Goal: Information Seeking & Learning: Learn about a topic

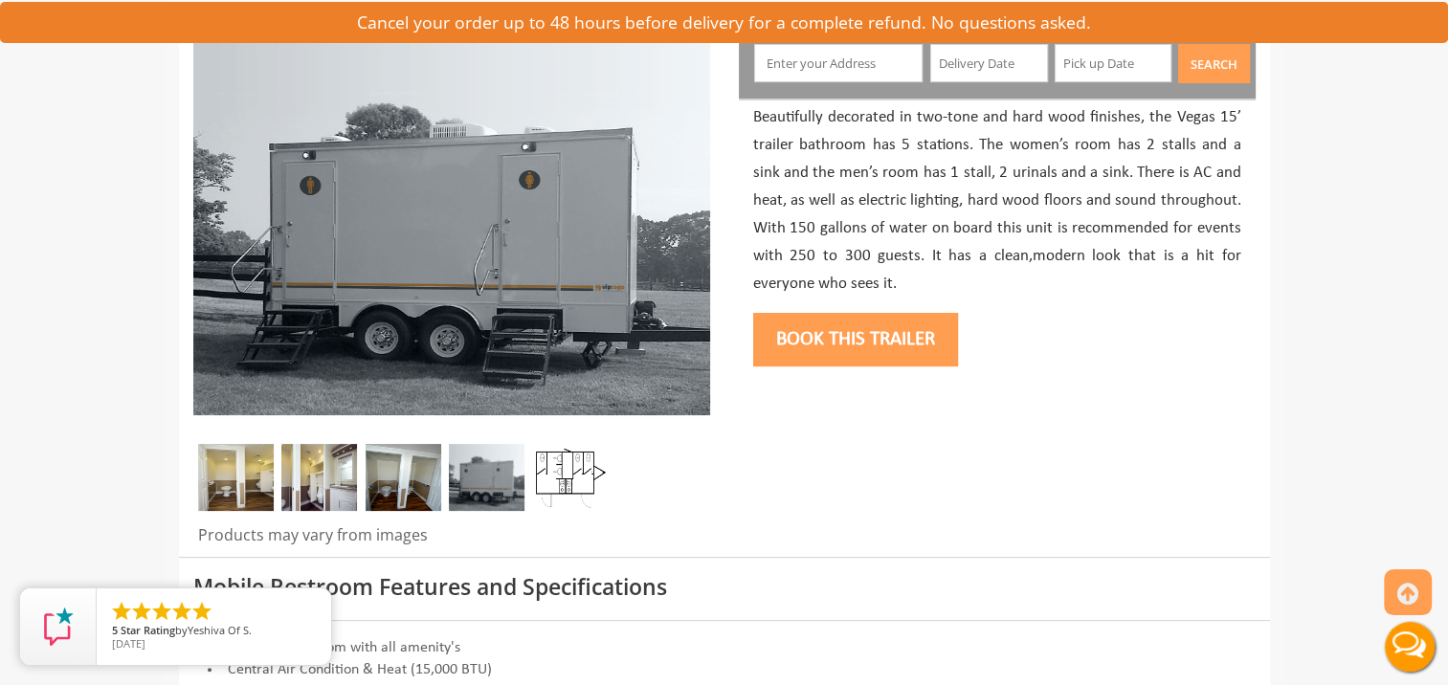
scroll to position [417, 0]
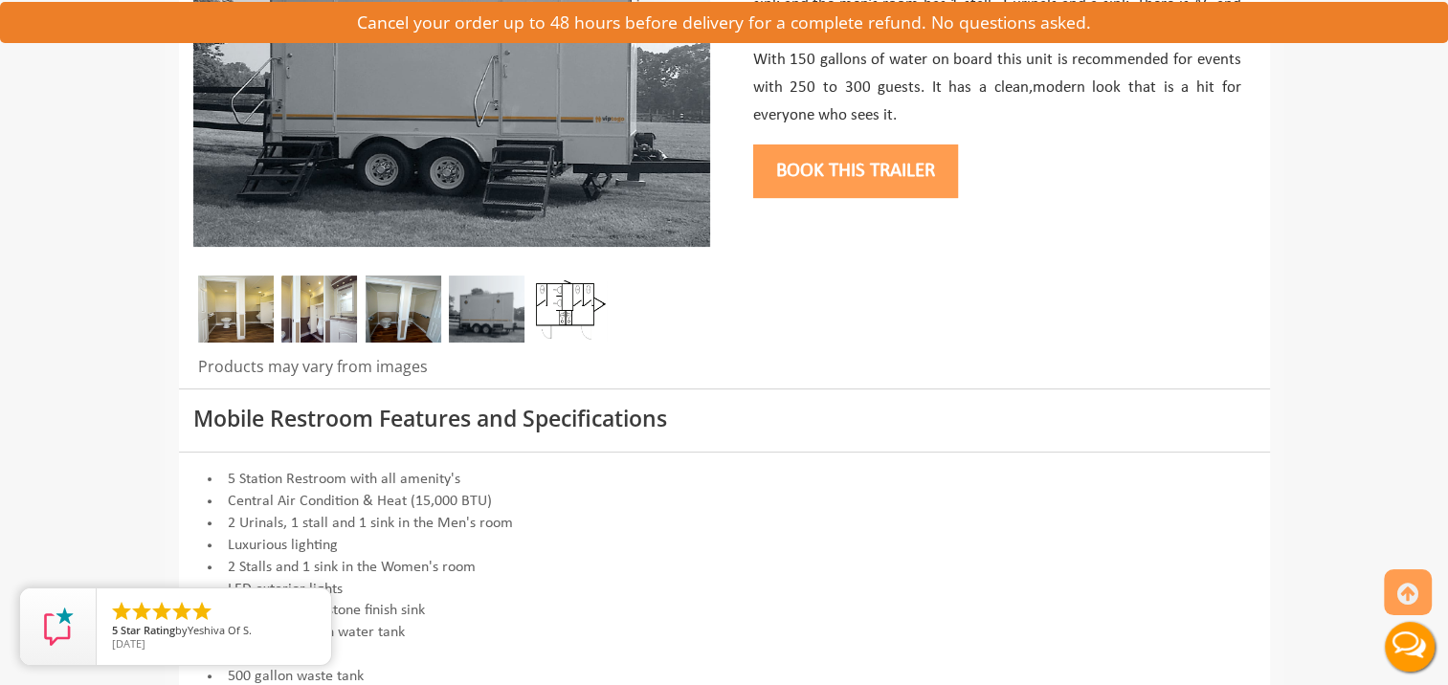
click at [229, 305] on img at bounding box center [236, 309] width 76 height 67
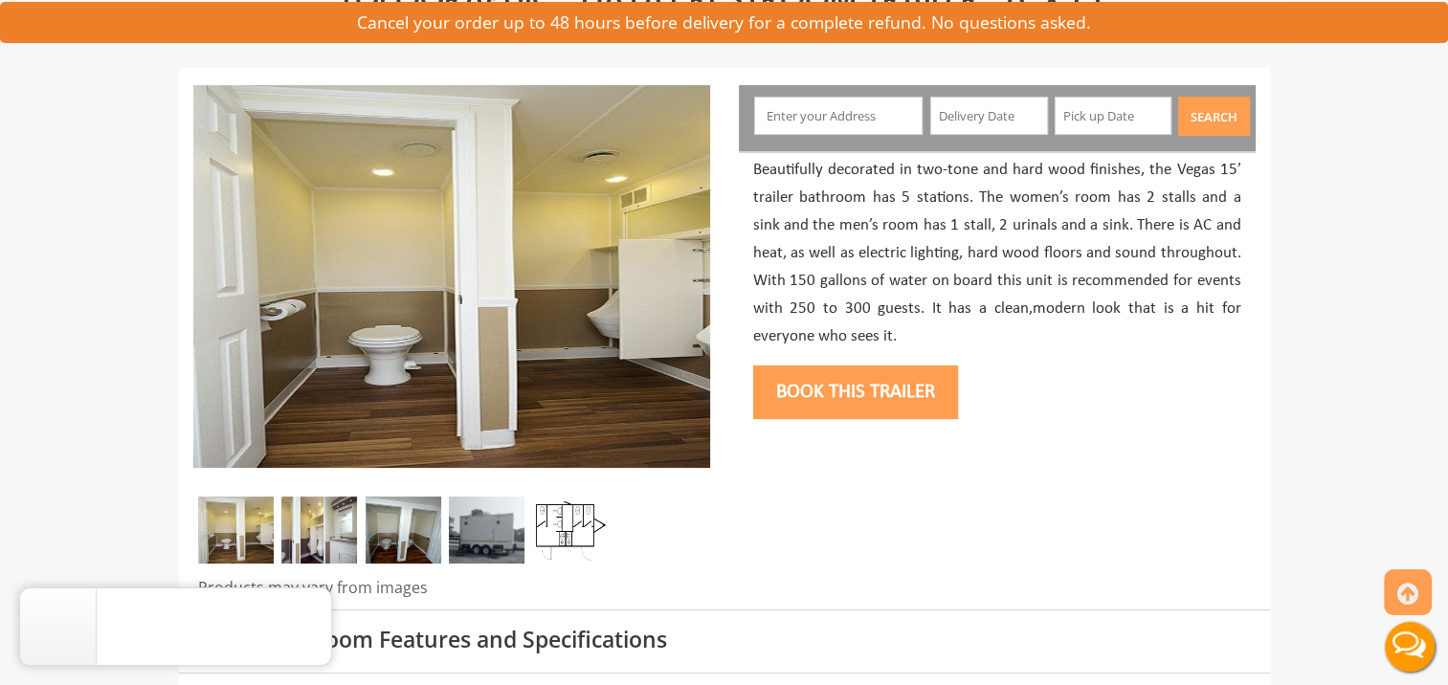
scroll to position [191, 0]
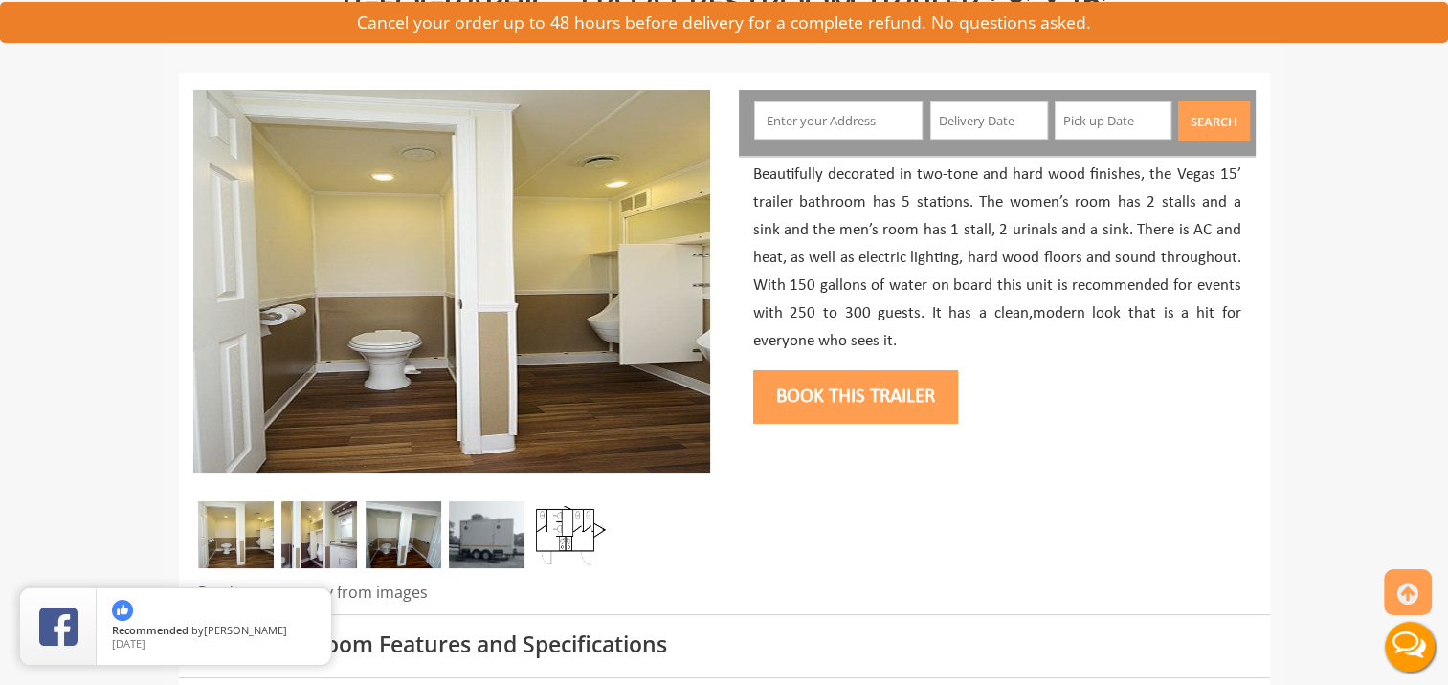
click at [322, 543] on img at bounding box center [319, 535] width 76 height 67
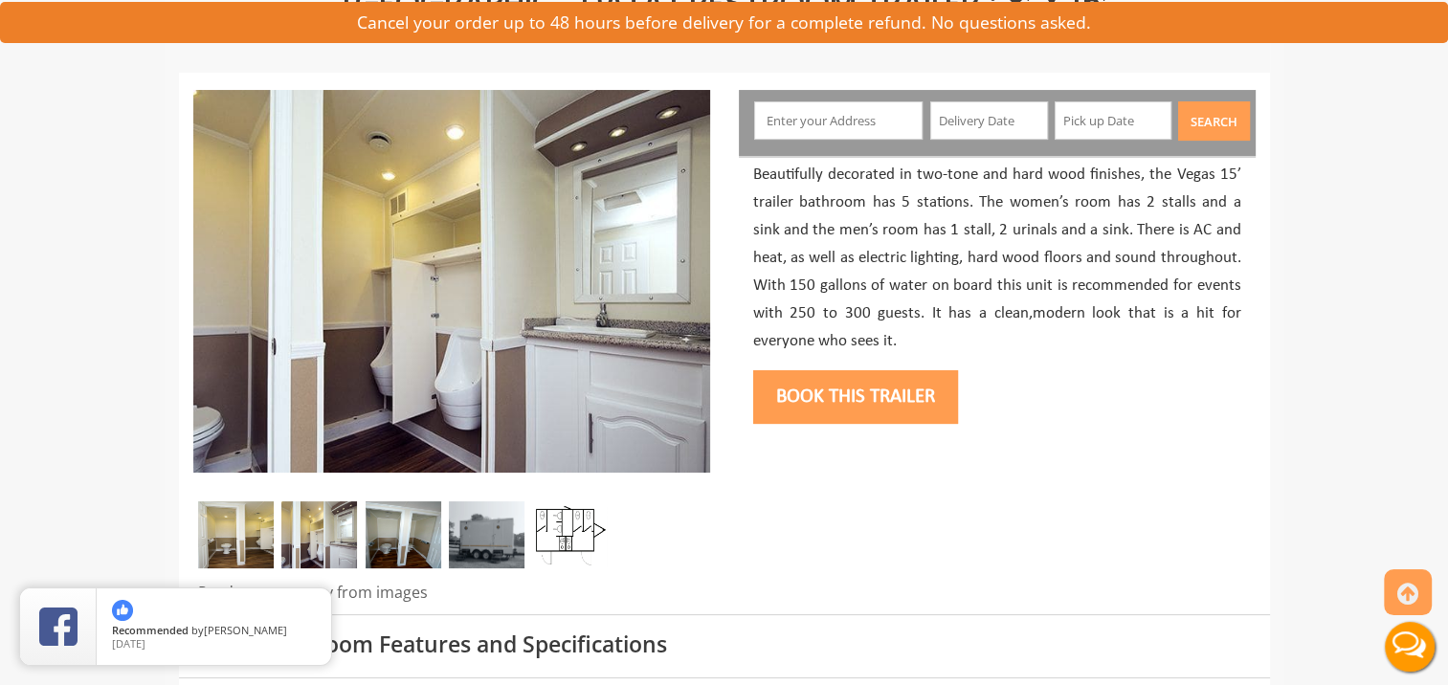
click at [400, 535] on img at bounding box center [404, 535] width 76 height 67
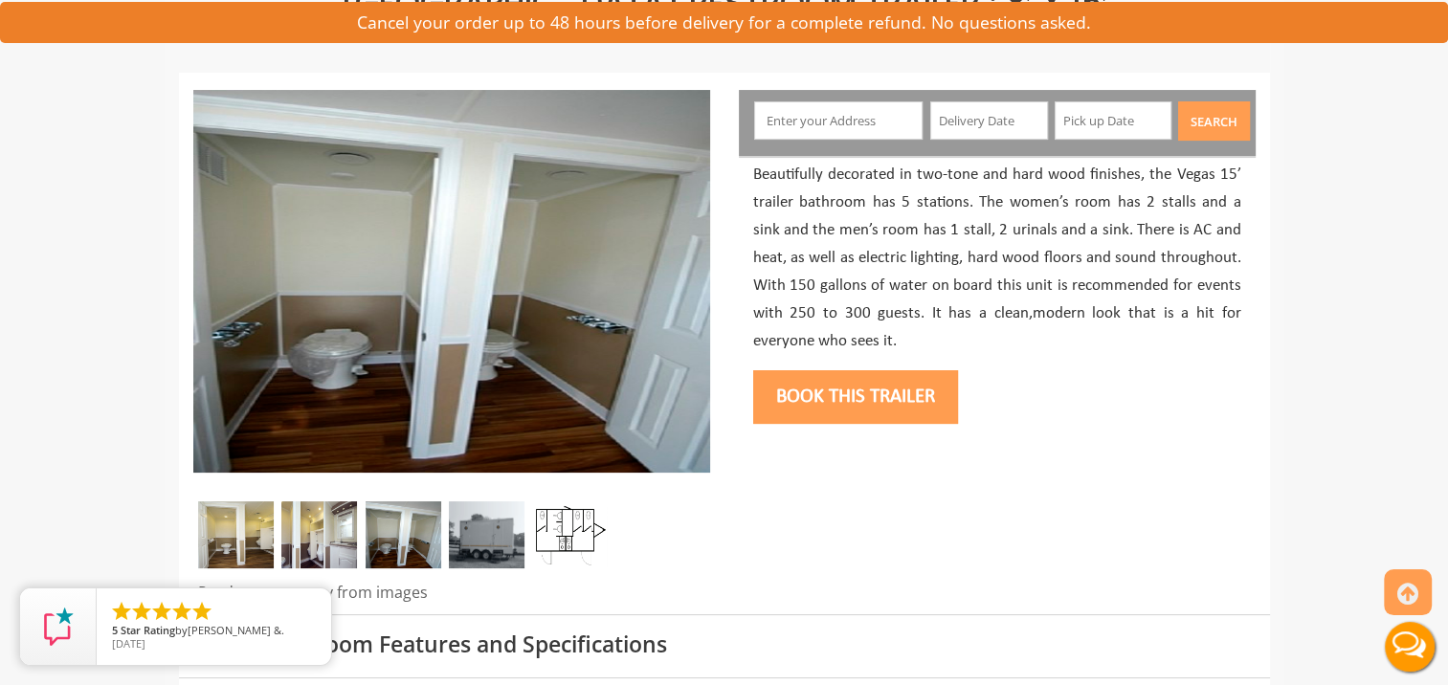
click at [498, 528] on img at bounding box center [487, 535] width 76 height 67
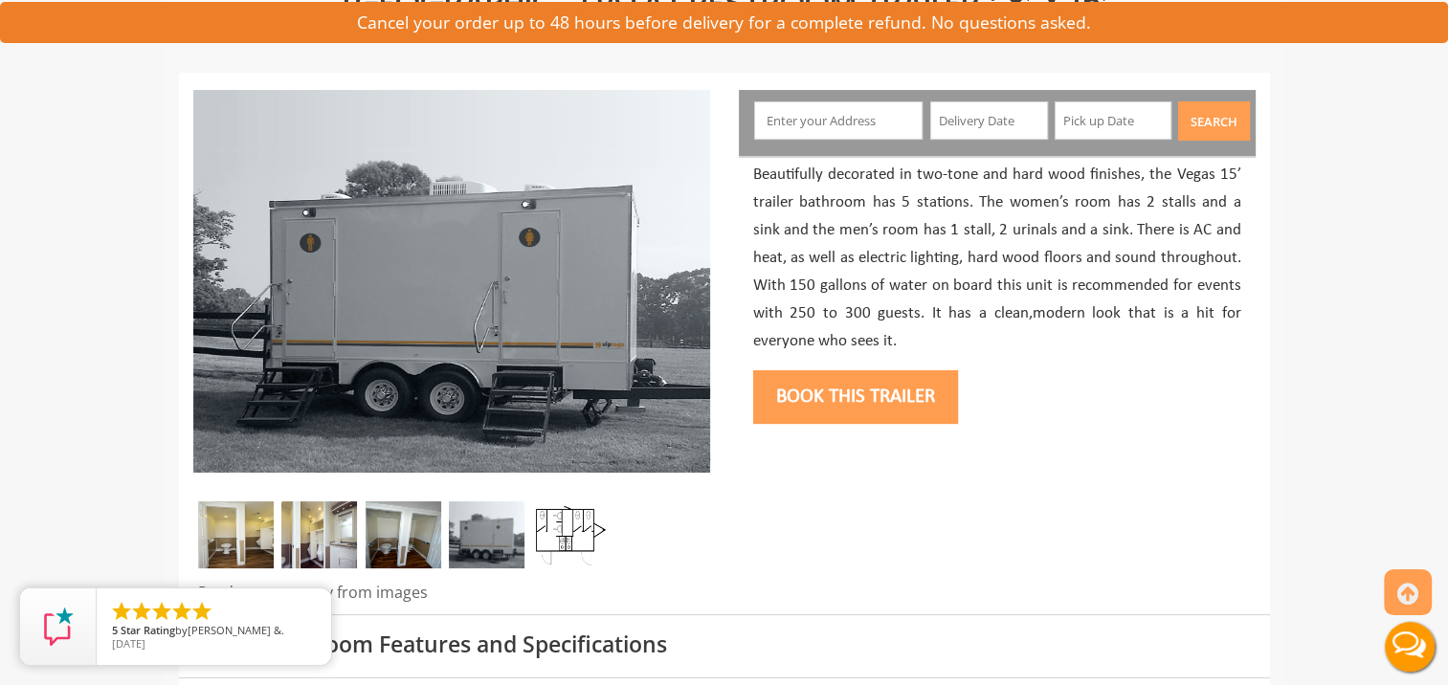
click at [574, 522] on img at bounding box center [570, 535] width 76 height 67
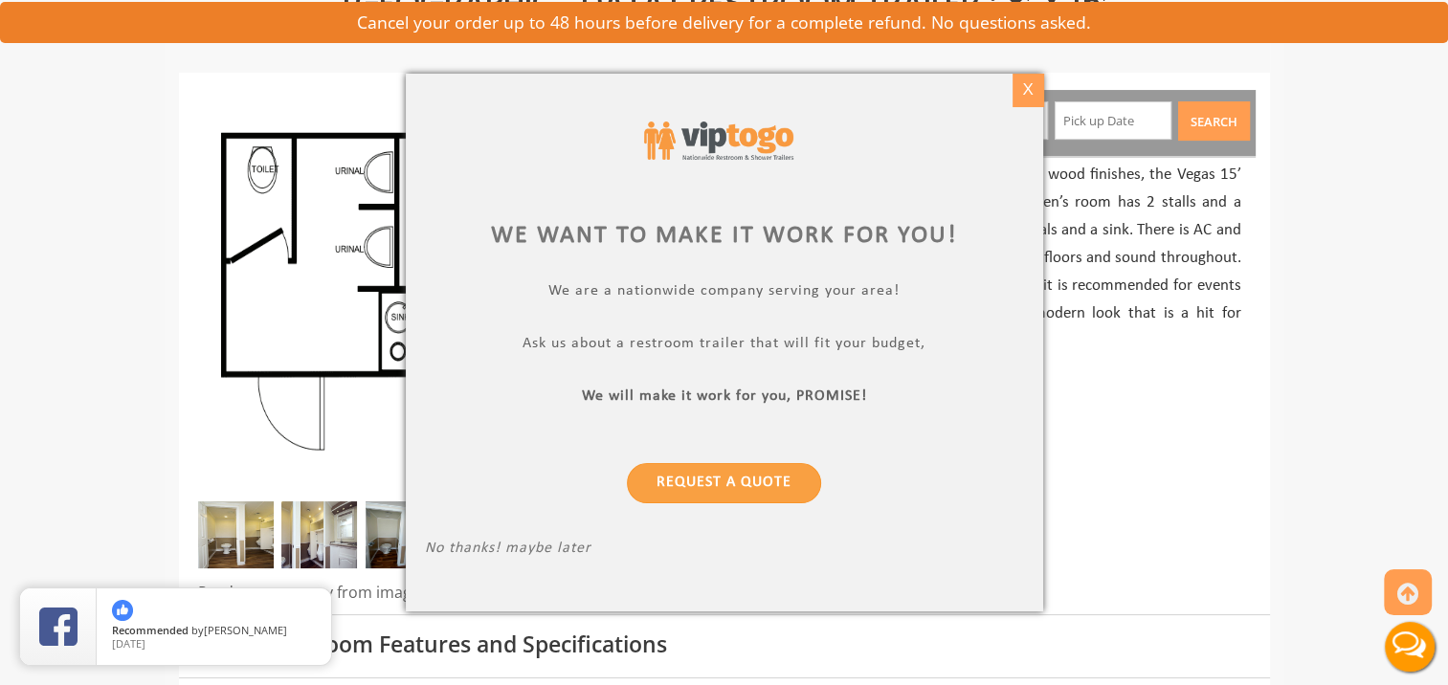
click at [1025, 92] on div "X" at bounding box center [1028, 90] width 30 height 33
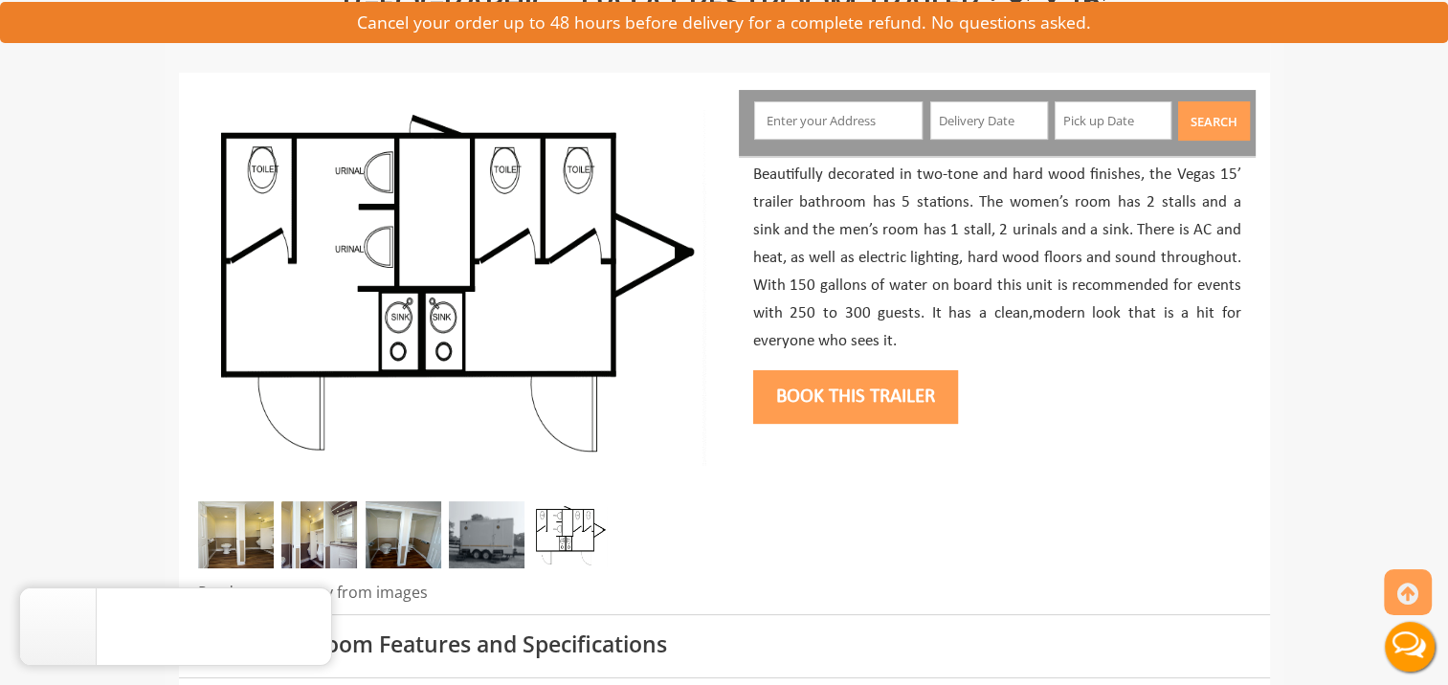
click at [222, 528] on img at bounding box center [236, 535] width 76 height 67
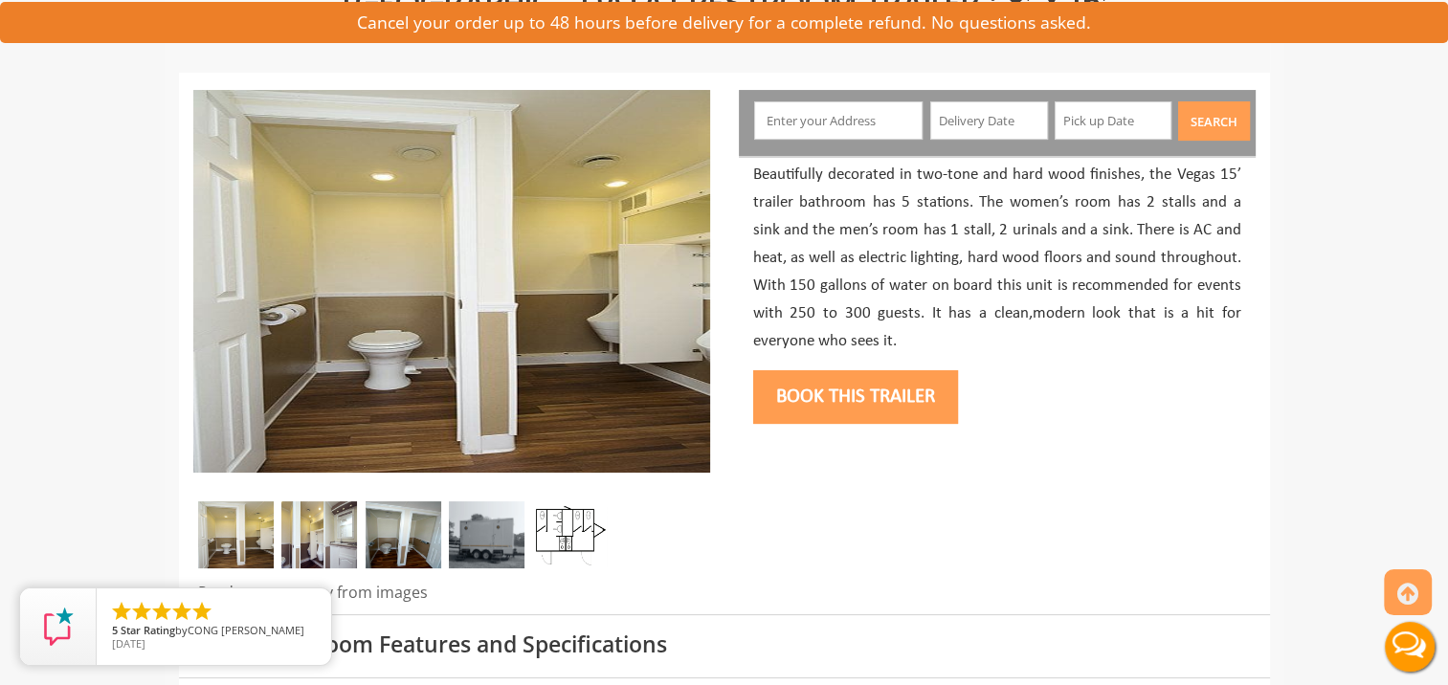
click at [314, 523] on img at bounding box center [319, 535] width 76 height 67
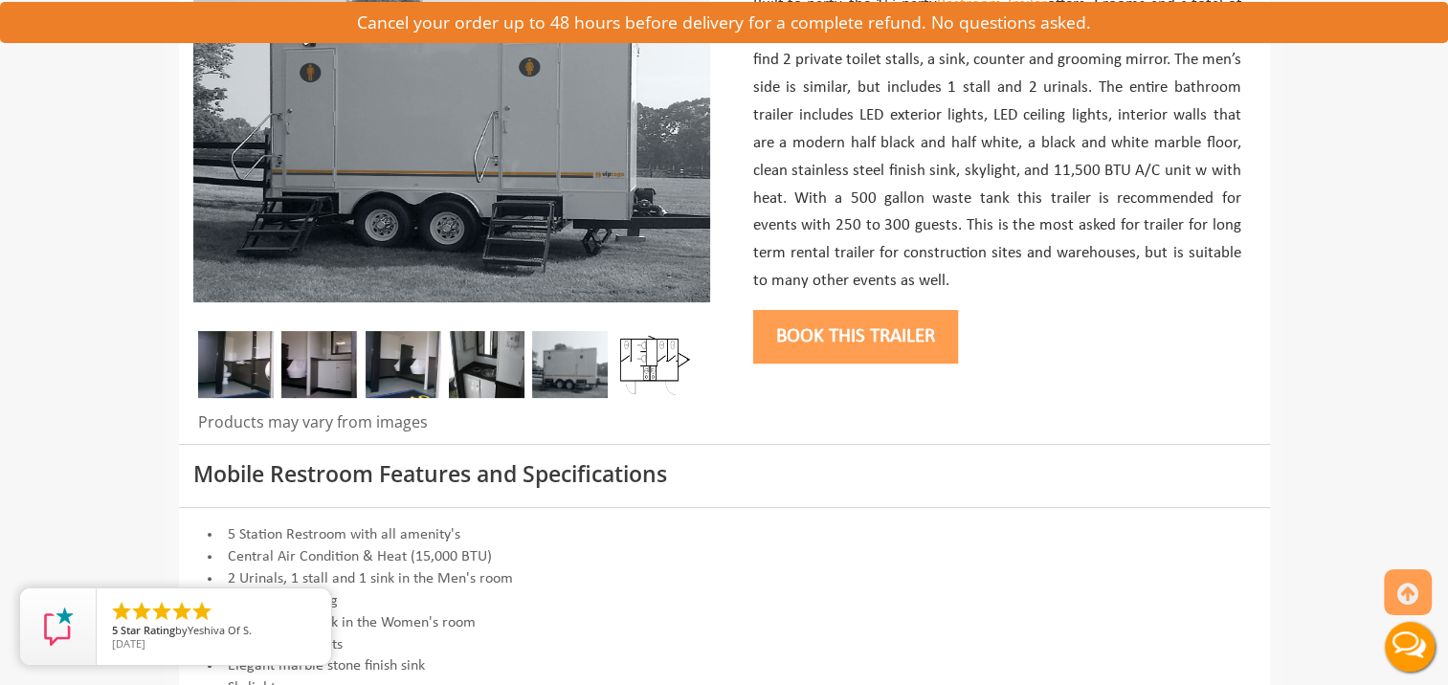
scroll to position [352, 0]
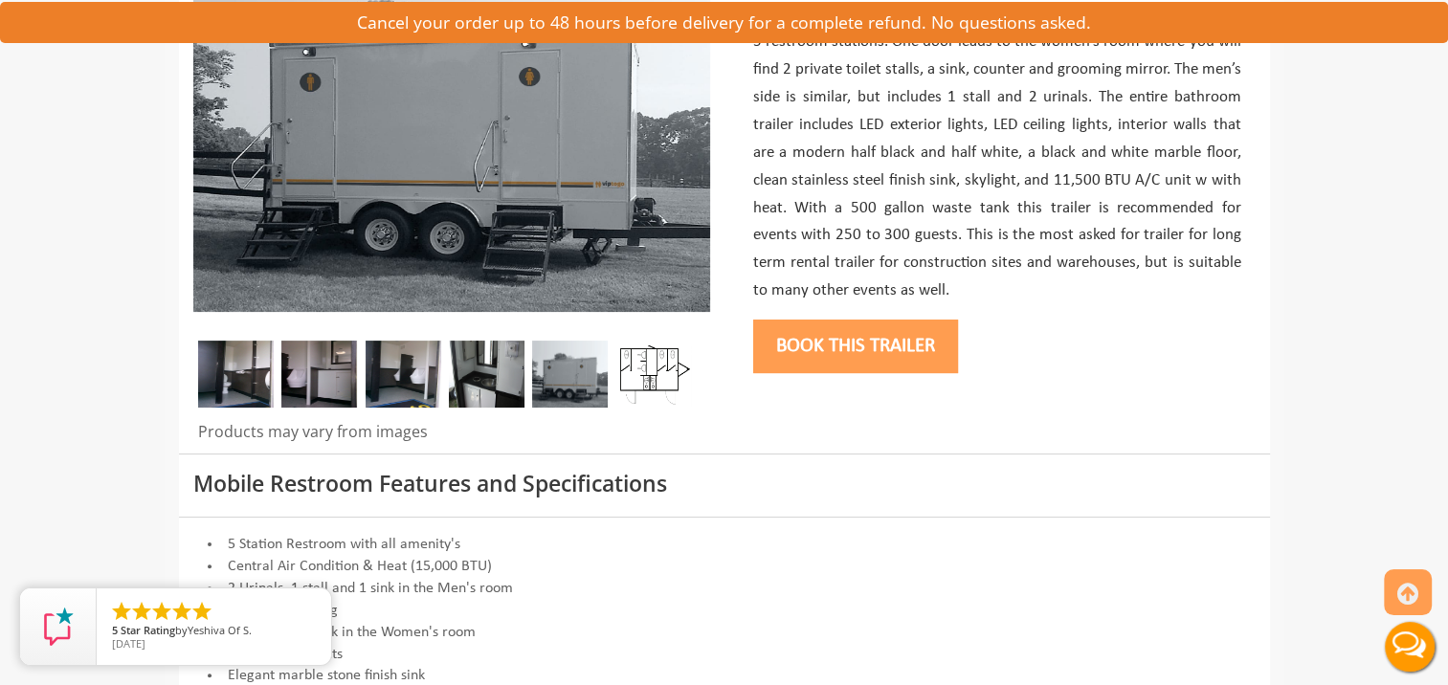
click at [232, 378] on img at bounding box center [236, 374] width 76 height 67
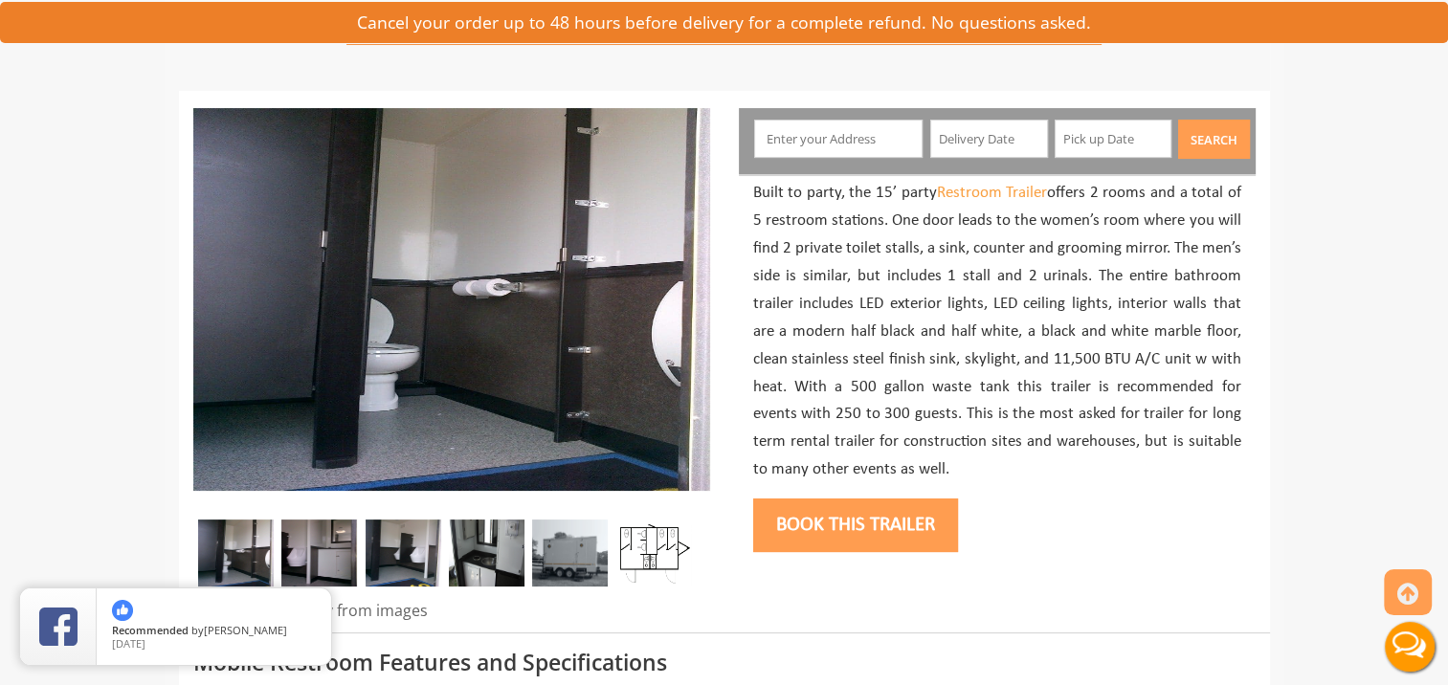
scroll to position [178, 0]
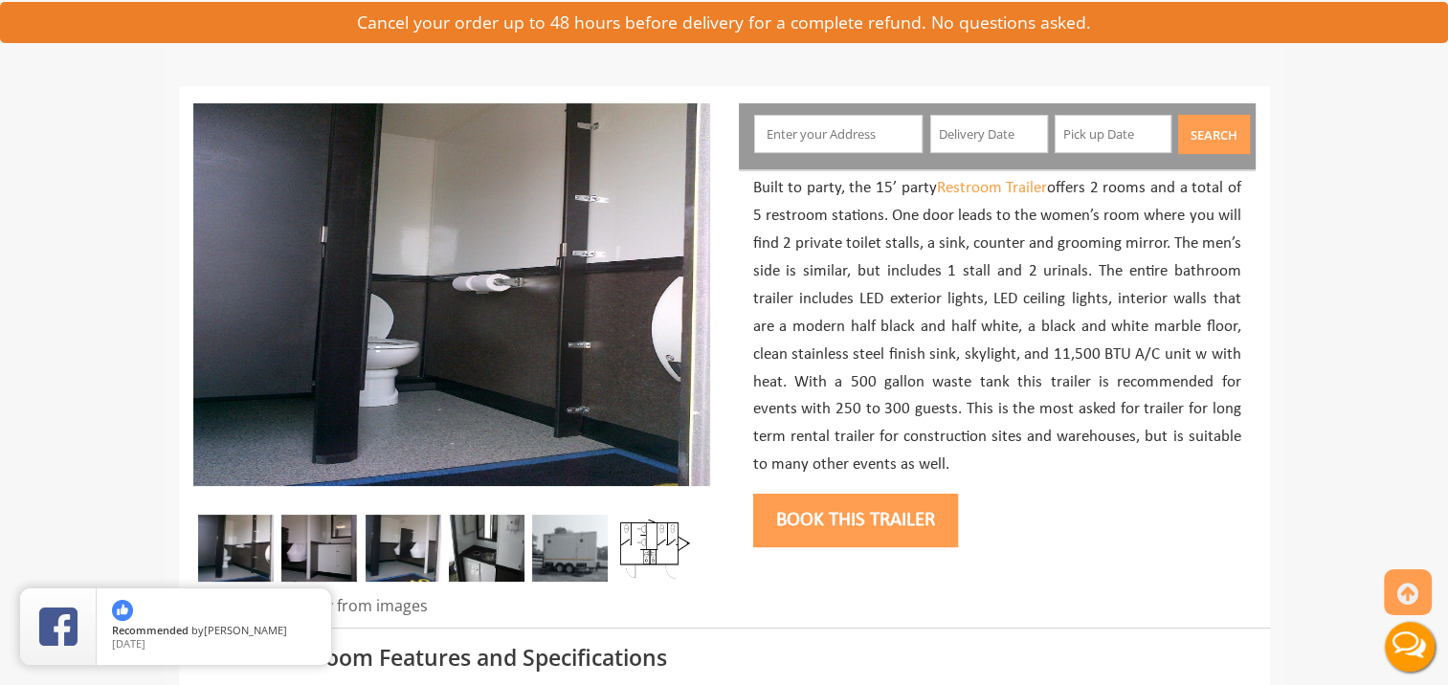
click at [333, 531] on img at bounding box center [319, 548] width 76 height 67
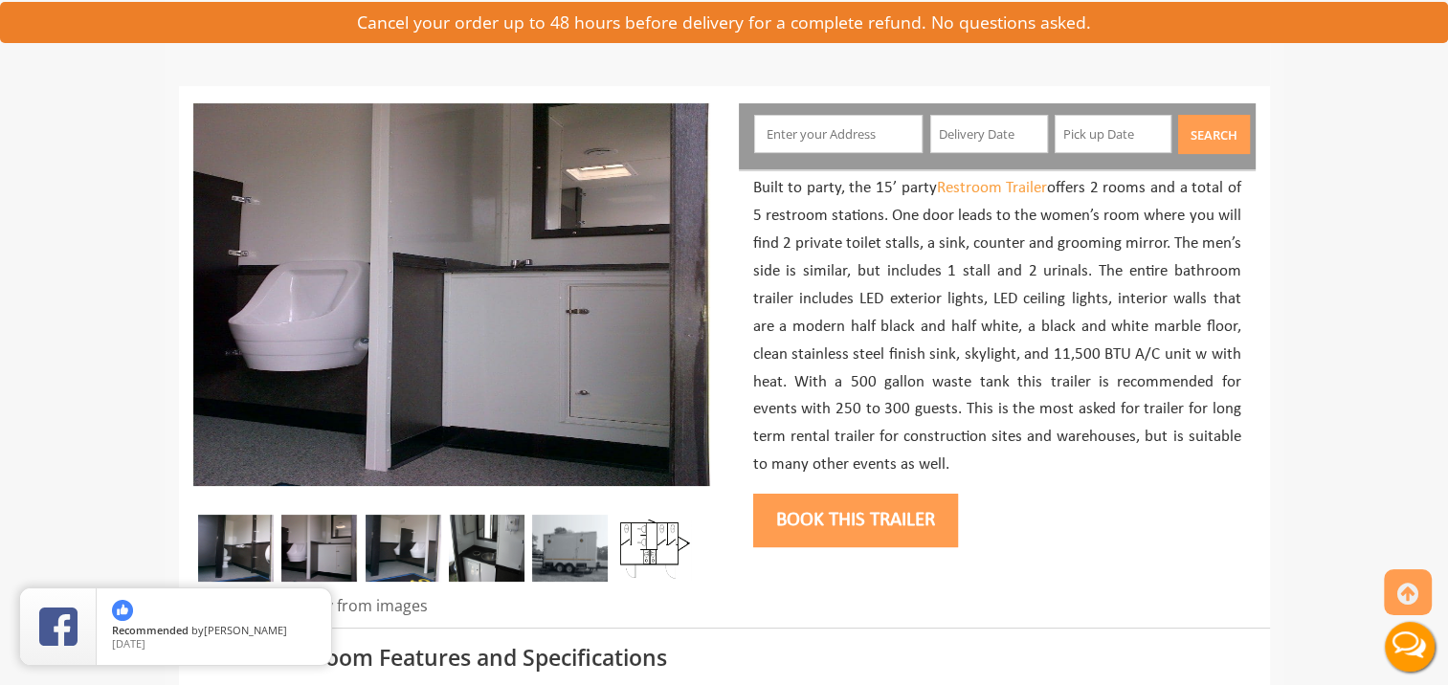
click at [391, 536] on img at bounding box center [404, 548] width 76 height 67
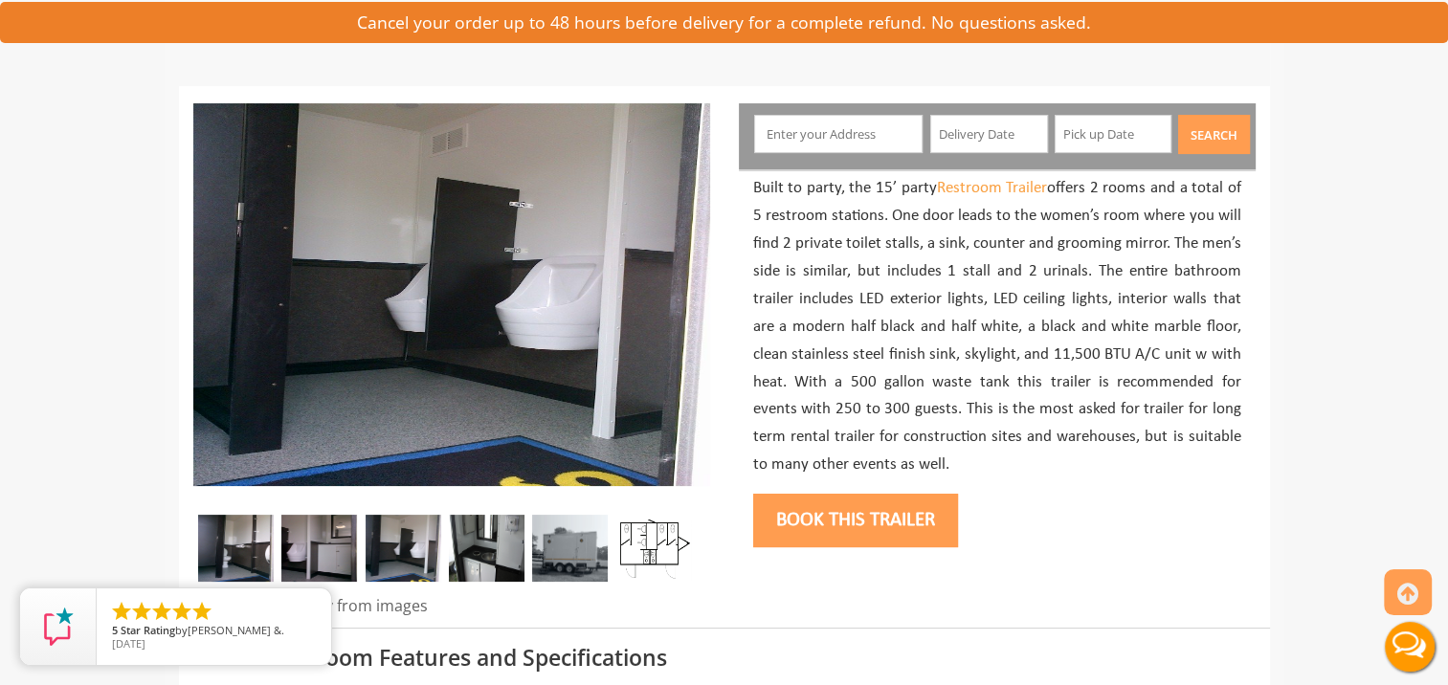
click at [475, 545] on img at bounding box center [487, 548] width 76 height 67
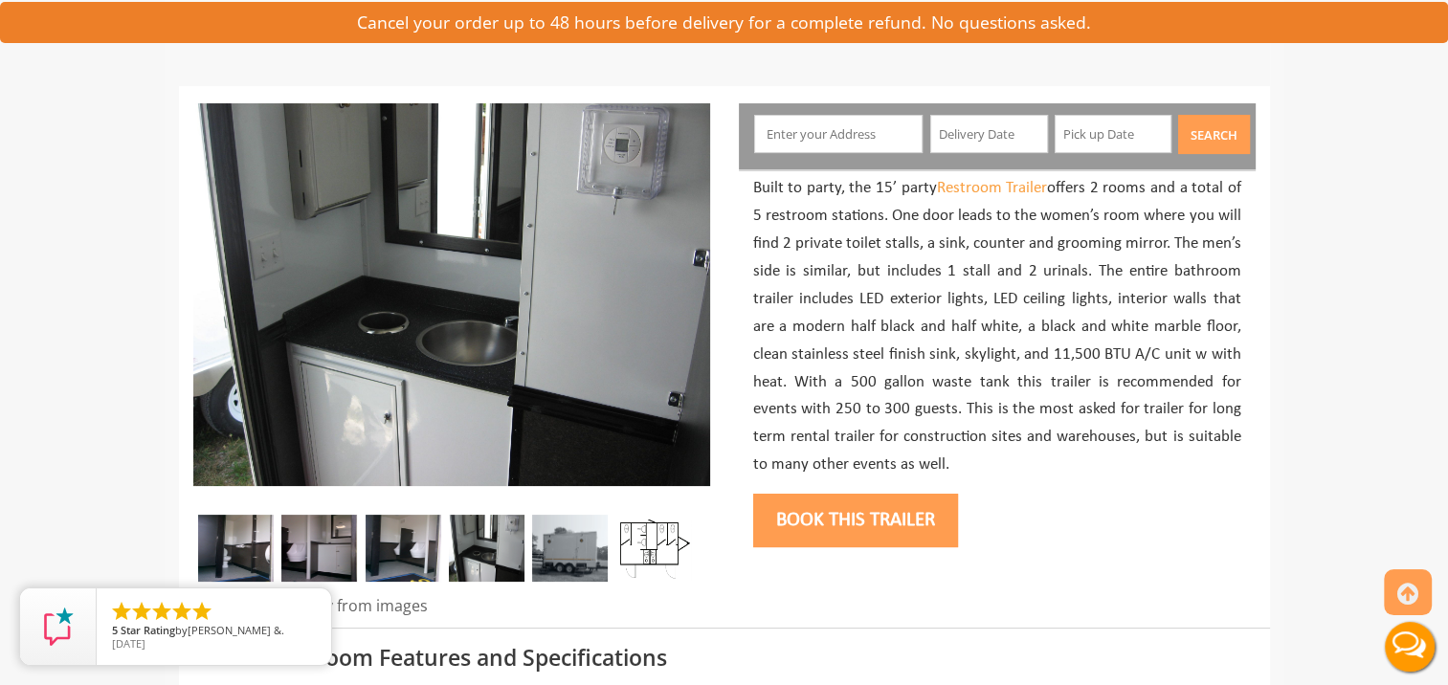
click at [590, 547] on img at bounding box center [570, 548] width 76 height 67
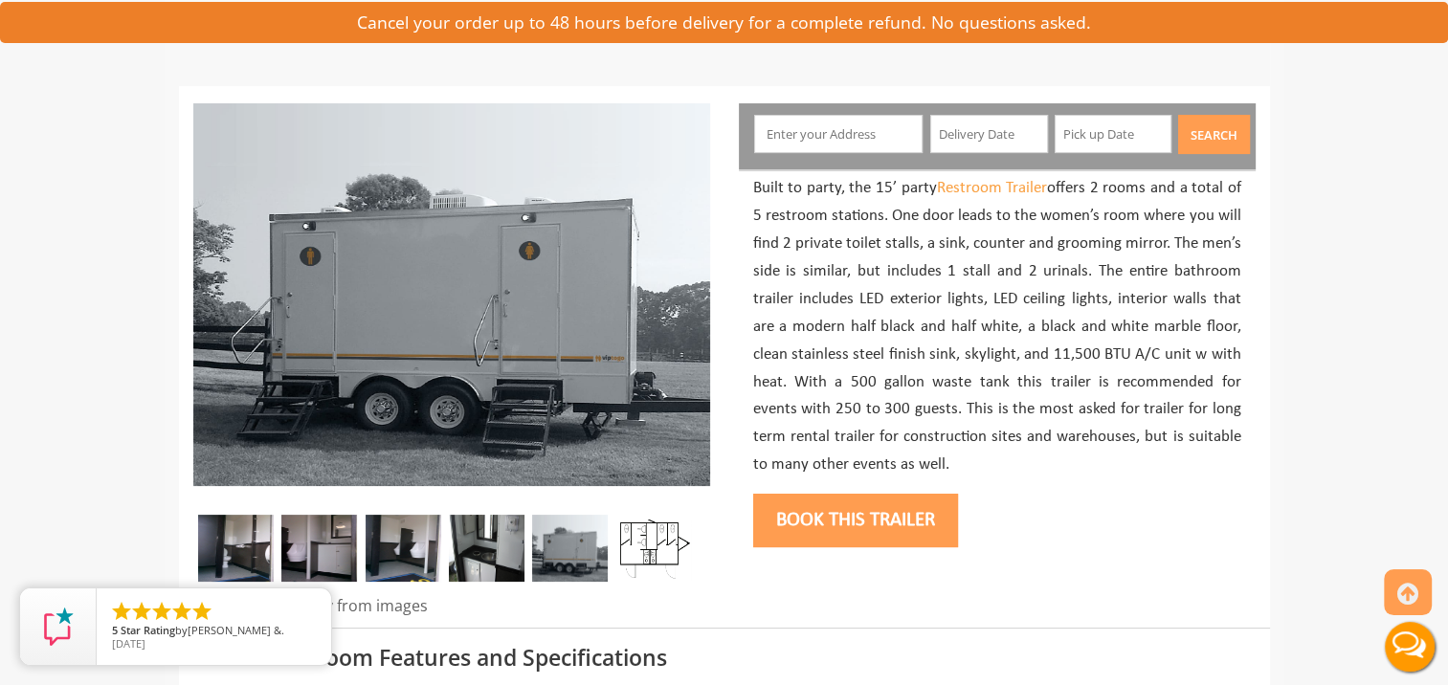
click at [670, 539] on img at bounding box center [654, 548] width 76 height 67
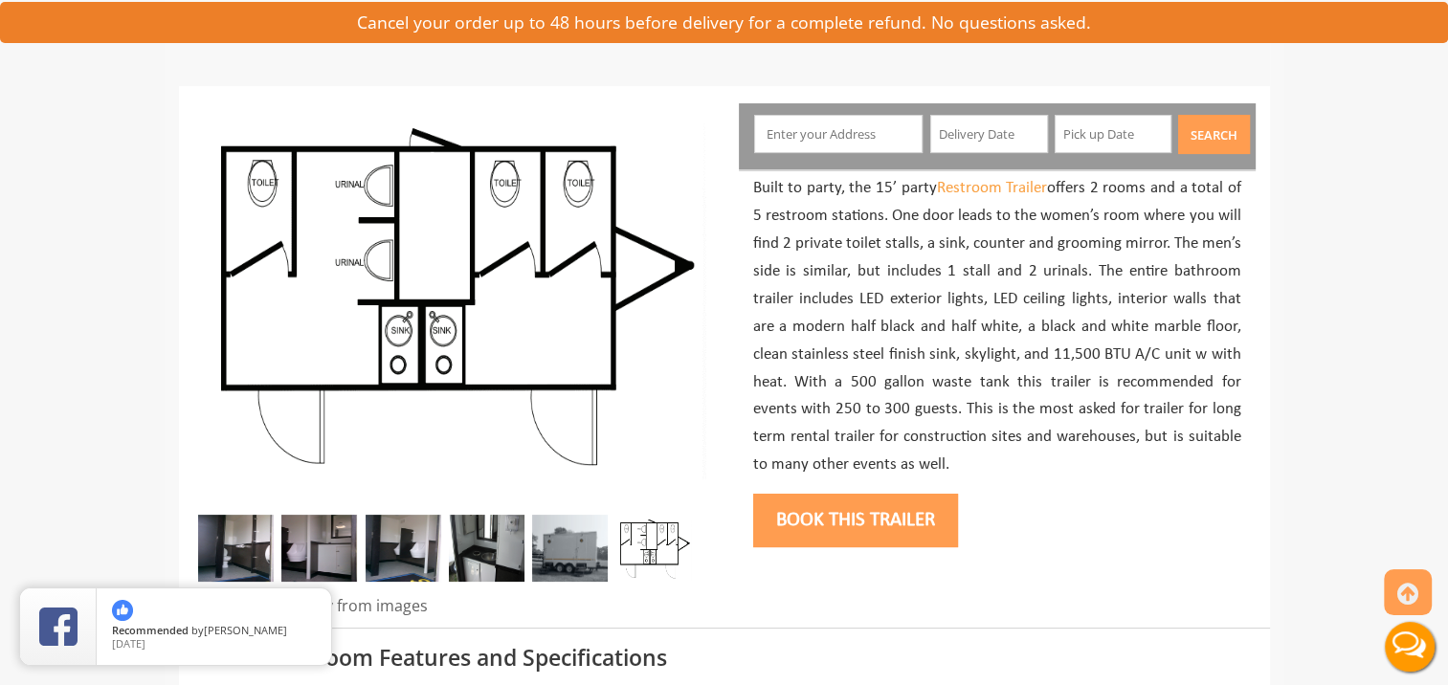
click at [332, 533] on img at bounding box center [319, 548] width 76 height 67
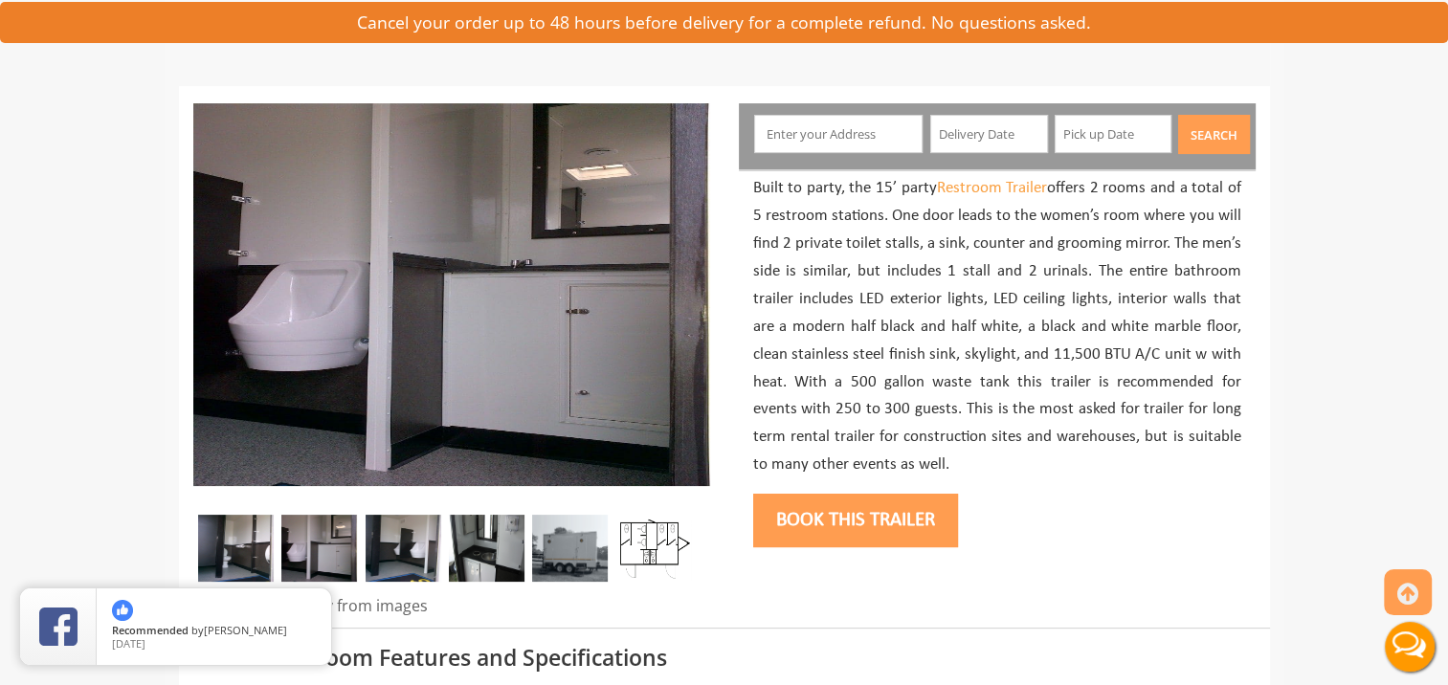
click at [393, 543] on img at bounding box center [404, 548] width 76 height 67
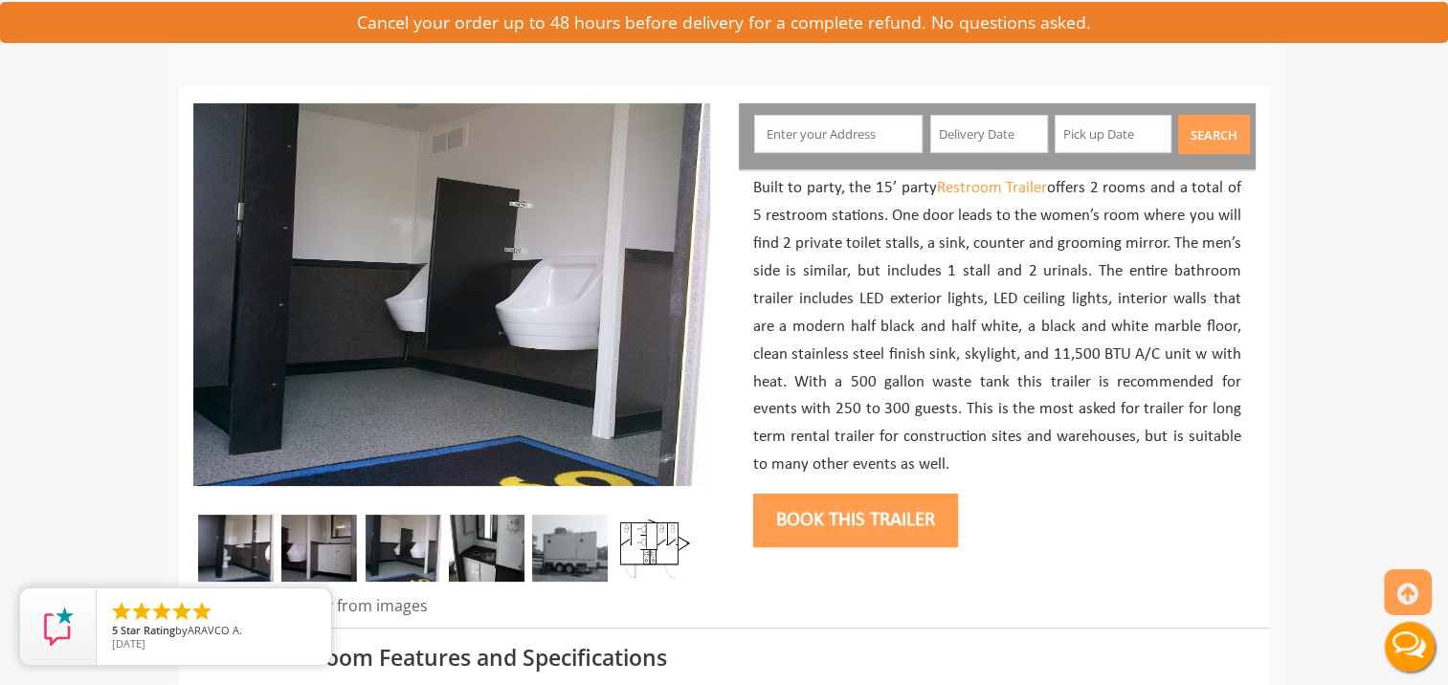
click at [479, 549] on img at bounding box center [487, 548] width 76 height 67
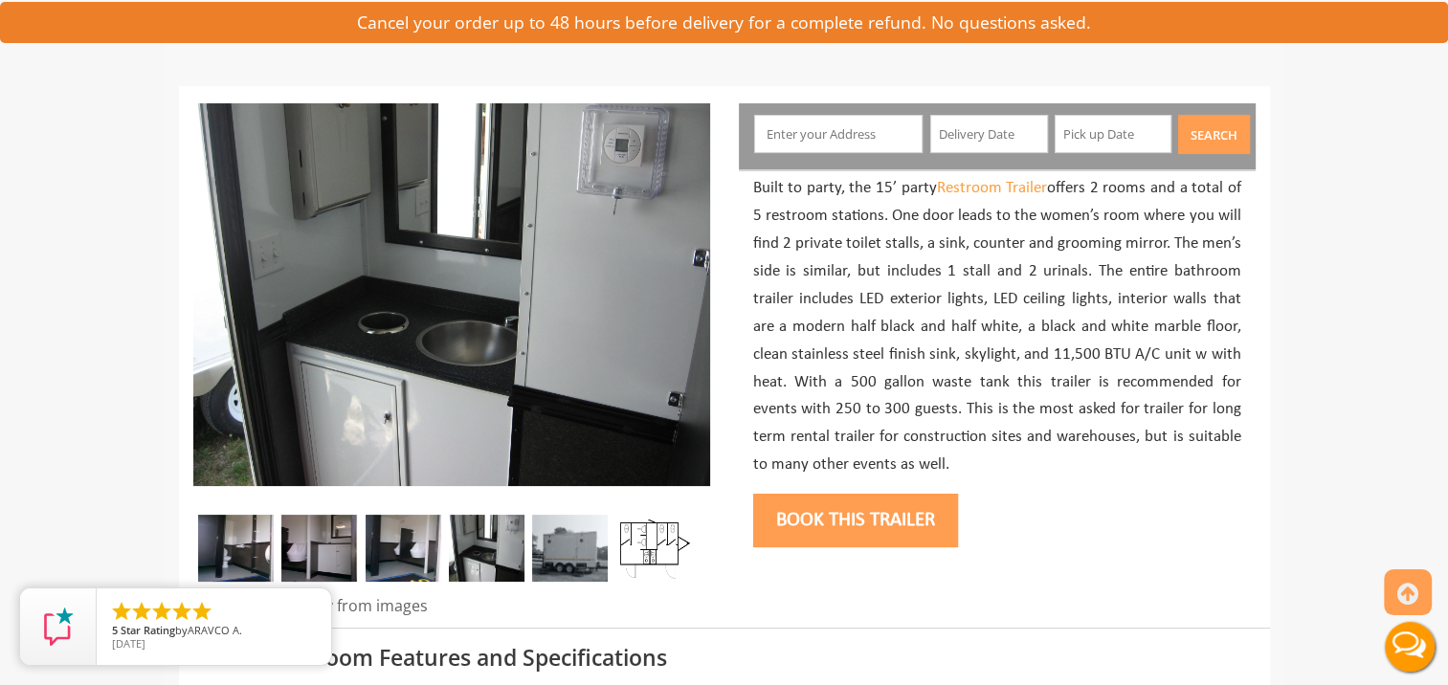
click at [227, 548] on img at bounding box center [236, 548] width 76 height 67
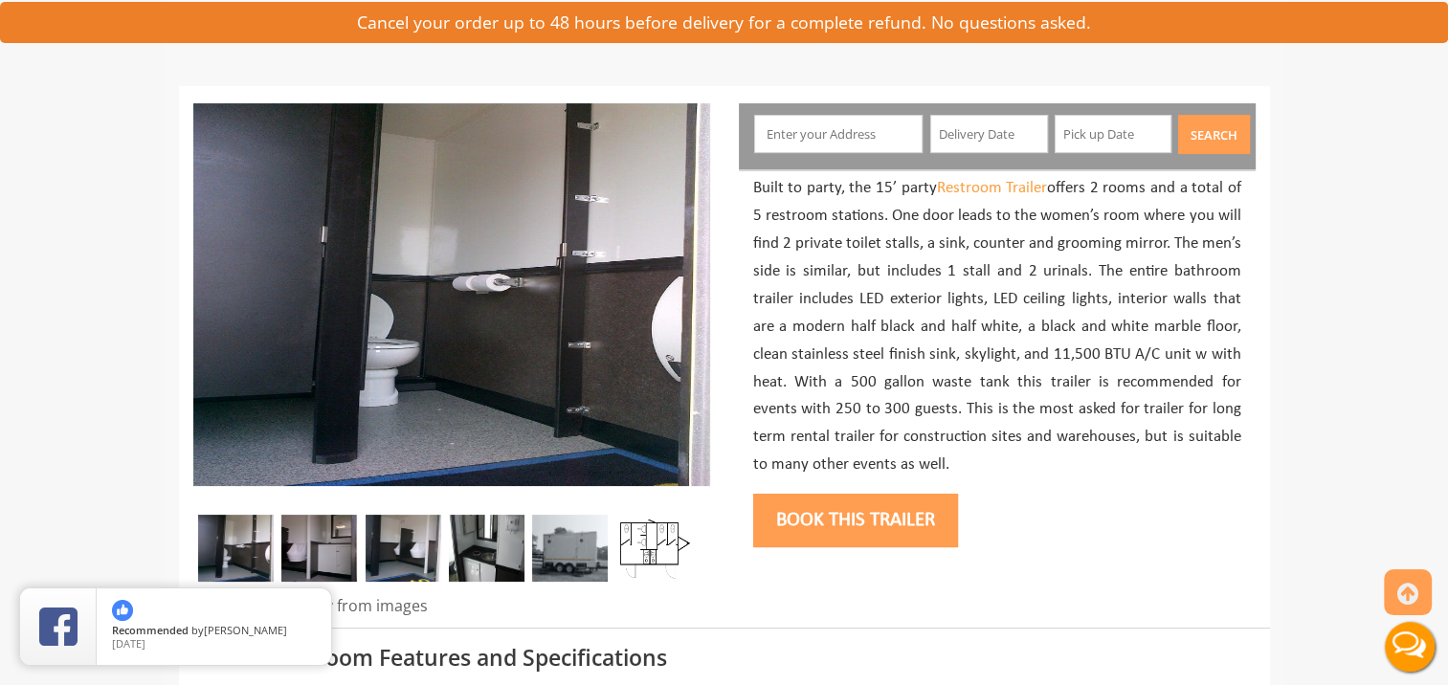
click at [644, 541] on img at bounding box center [654, 548] width 76 height 67
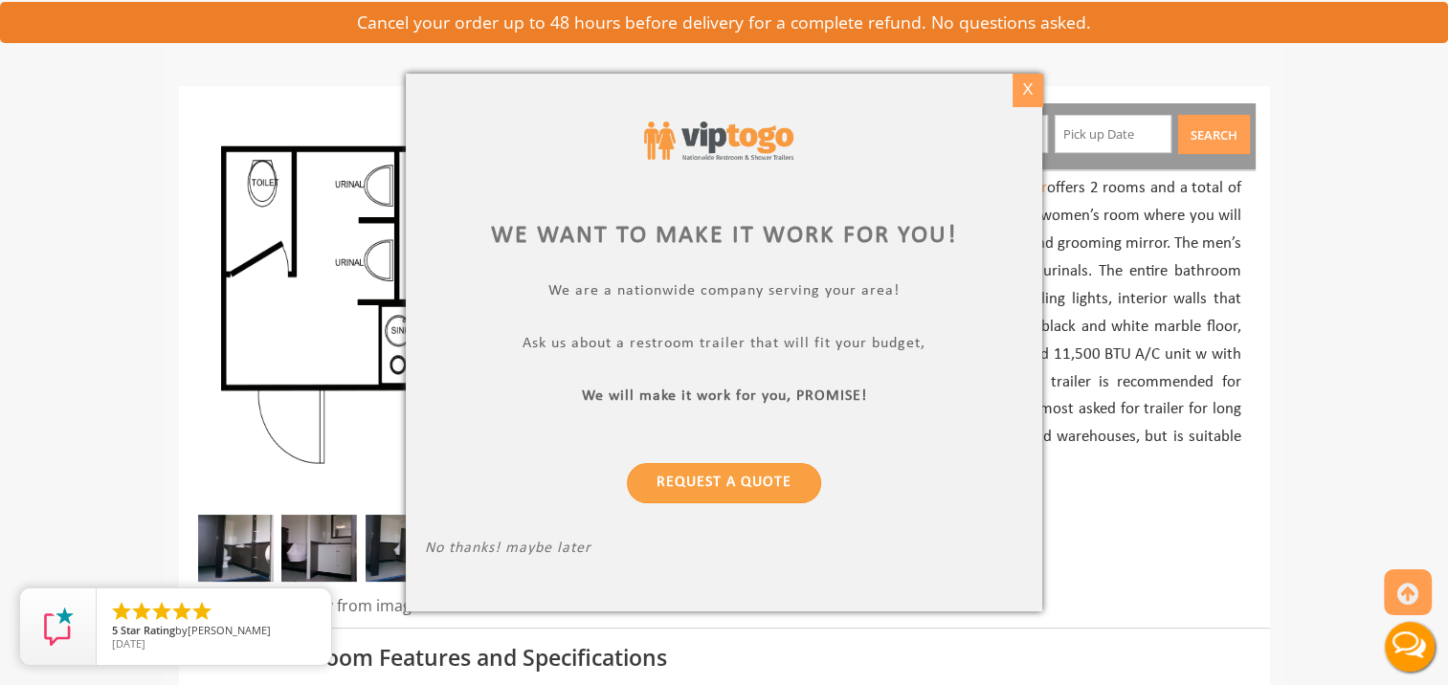
click at [1020, 84] on div "X" at bounding box center [1028, 90] width 30 height 33
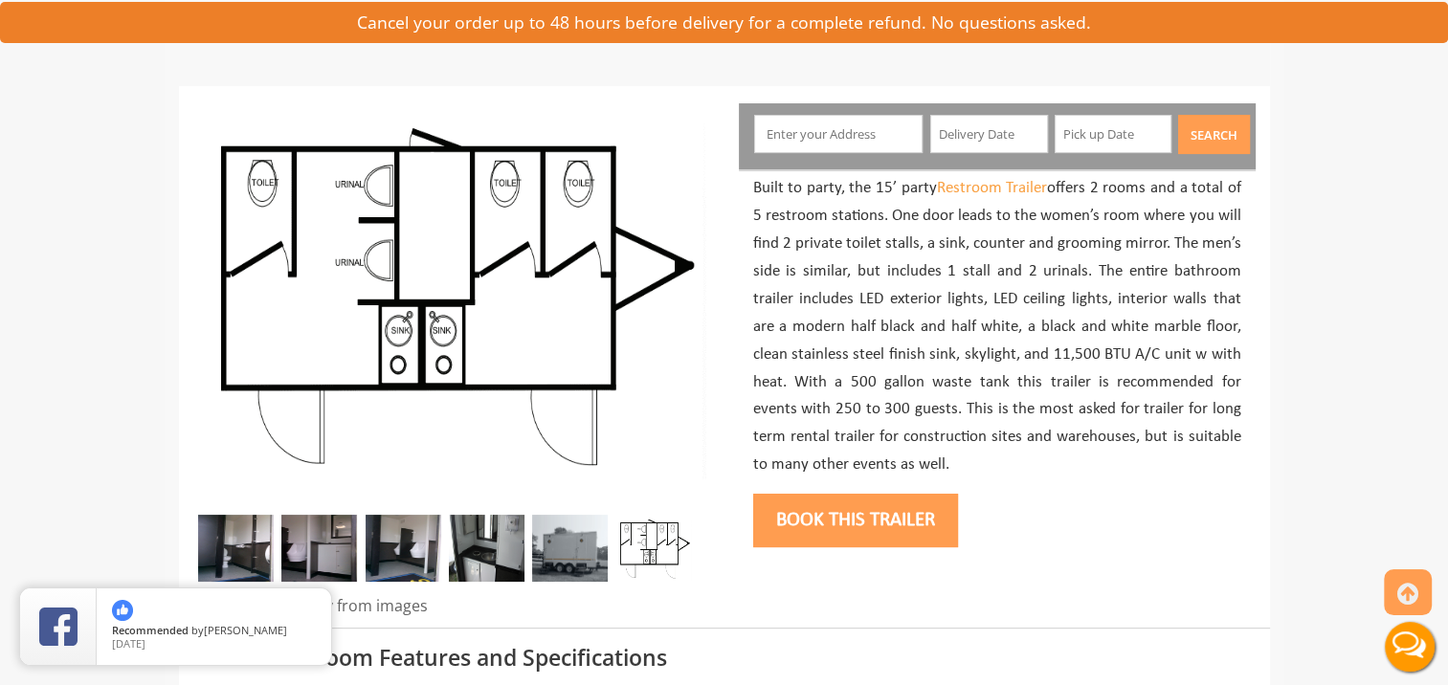
click at [390, 540] on img at bounding box center [404, 548] width 76 height 67
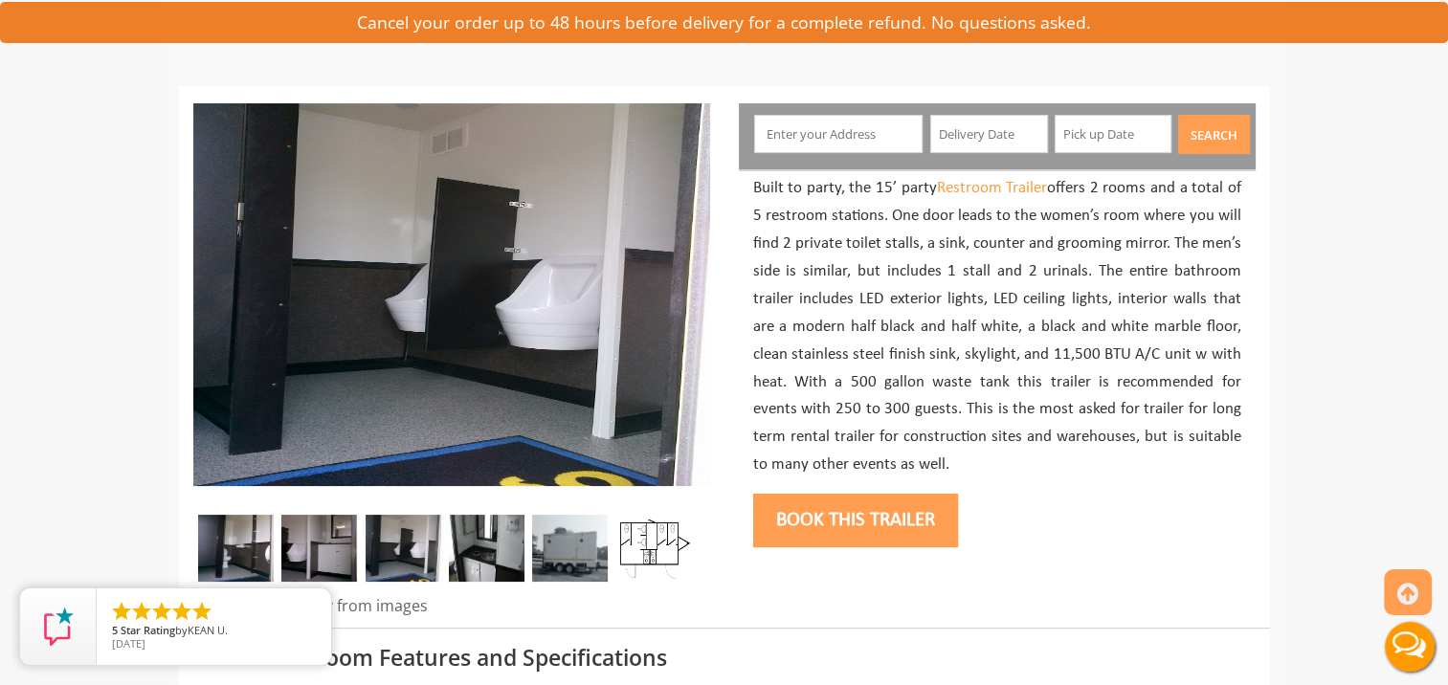
click at [497, 537] on img at bounding box center [487, 548] width 76 height 67
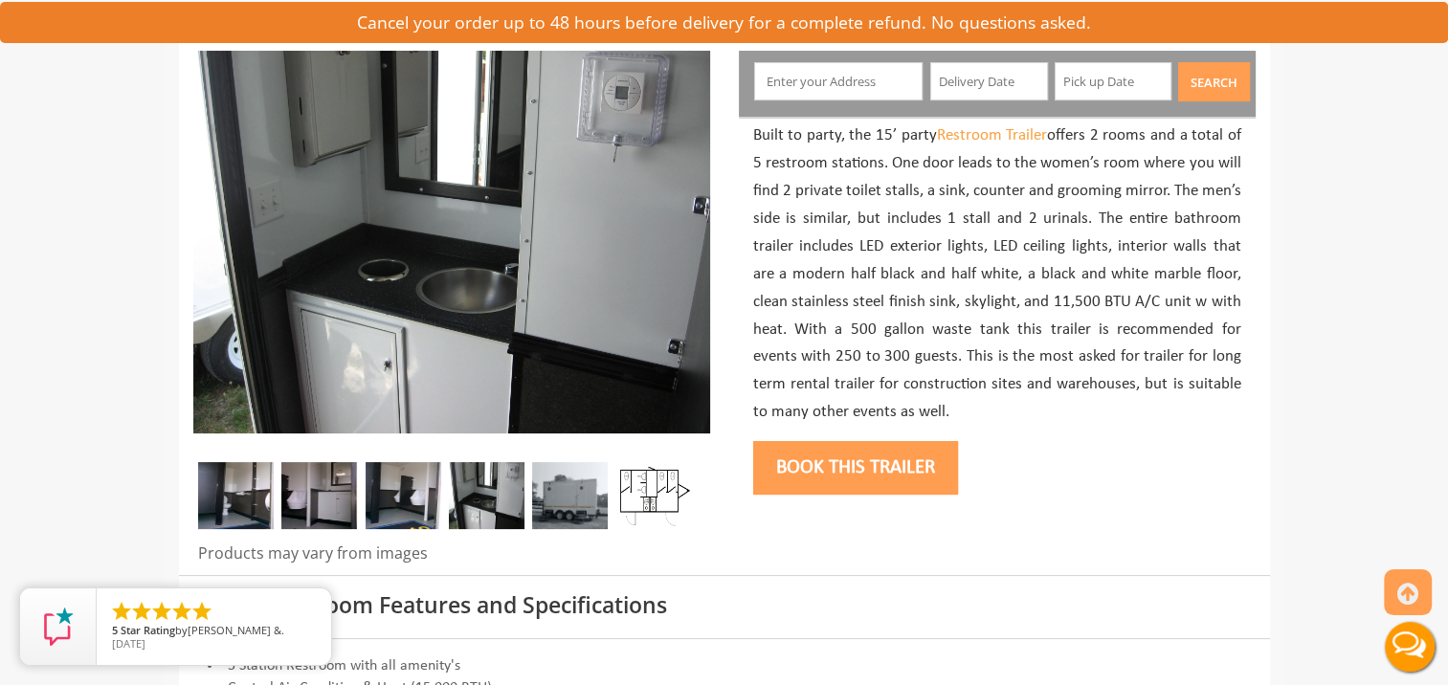
scroll to position [0, 0]
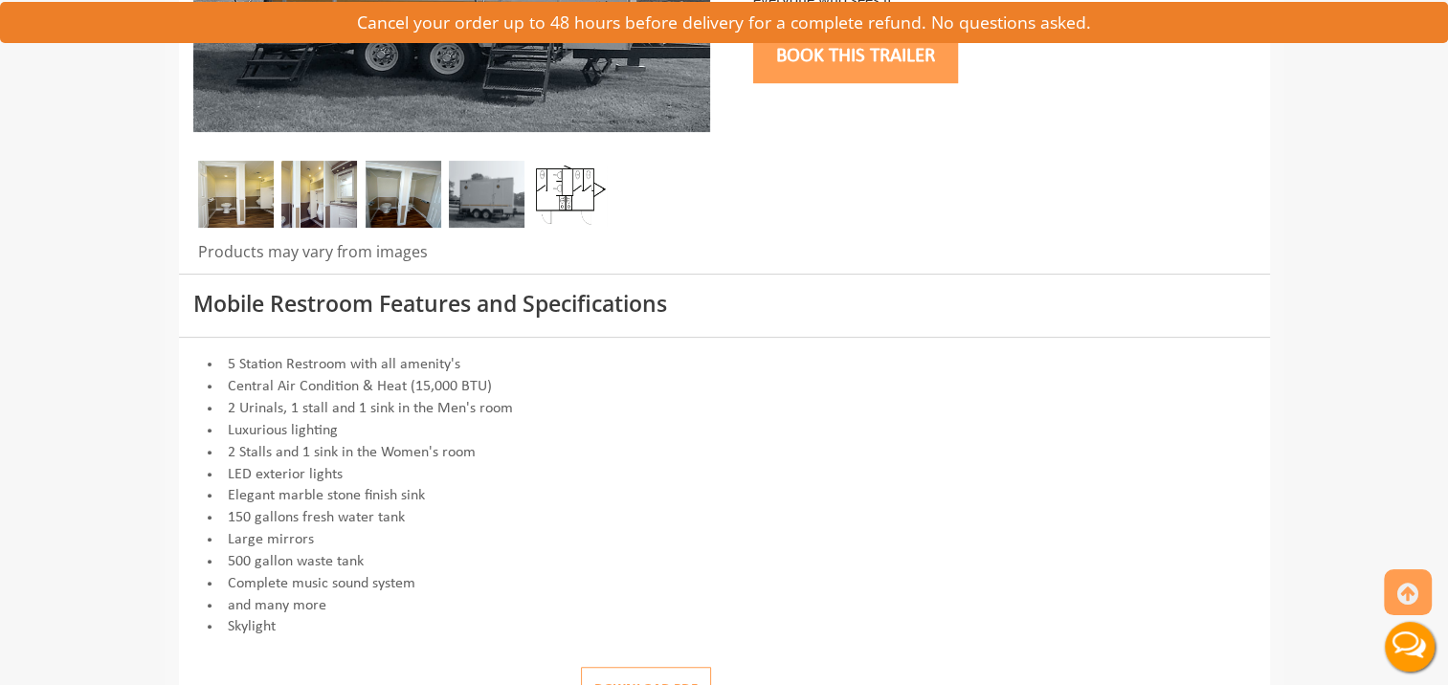
scroll to position [547, 0]
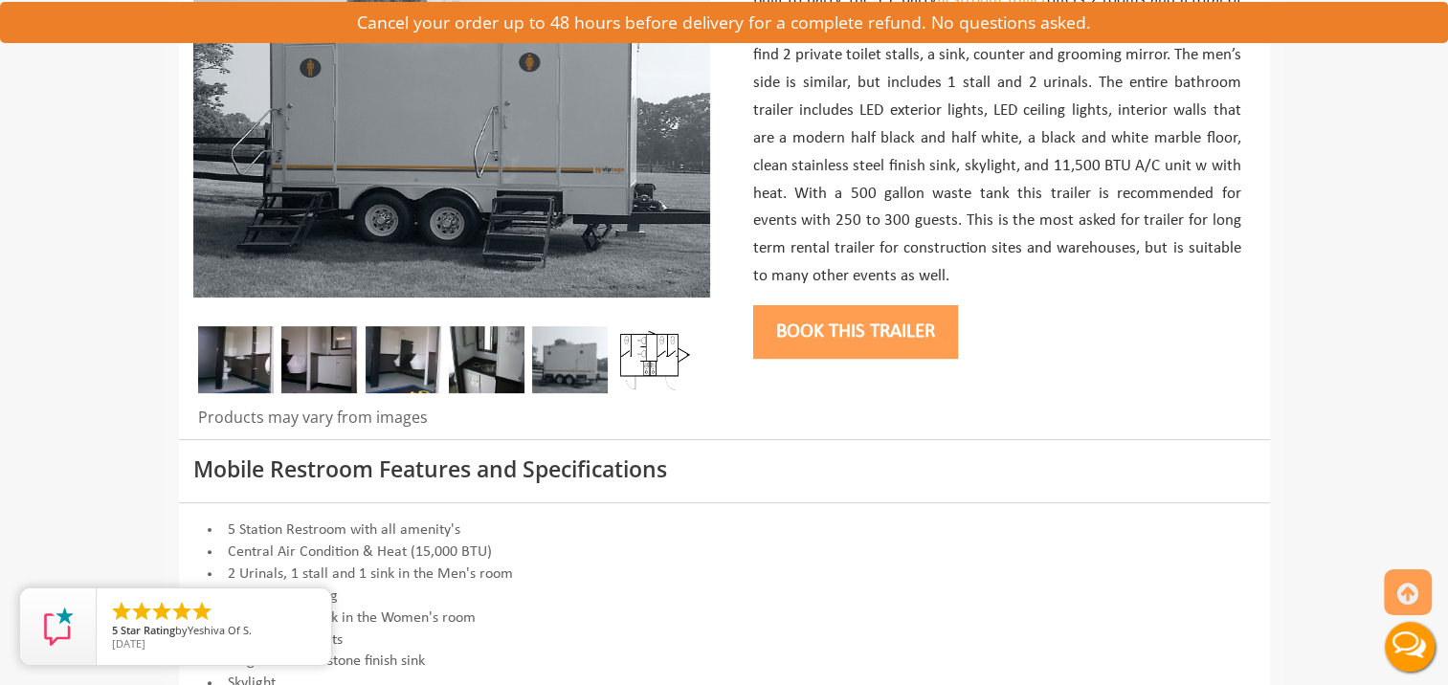
scroll to position [371, 0]
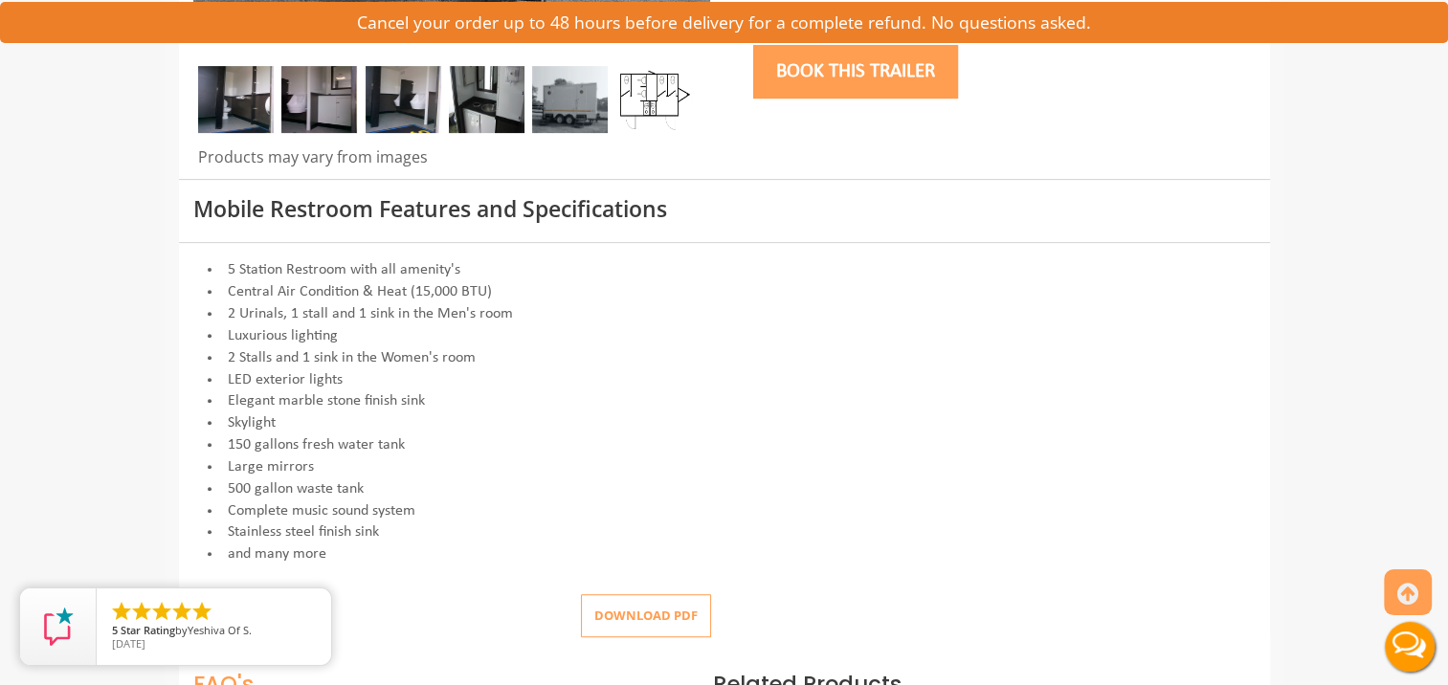
scroll to position [622, 0]
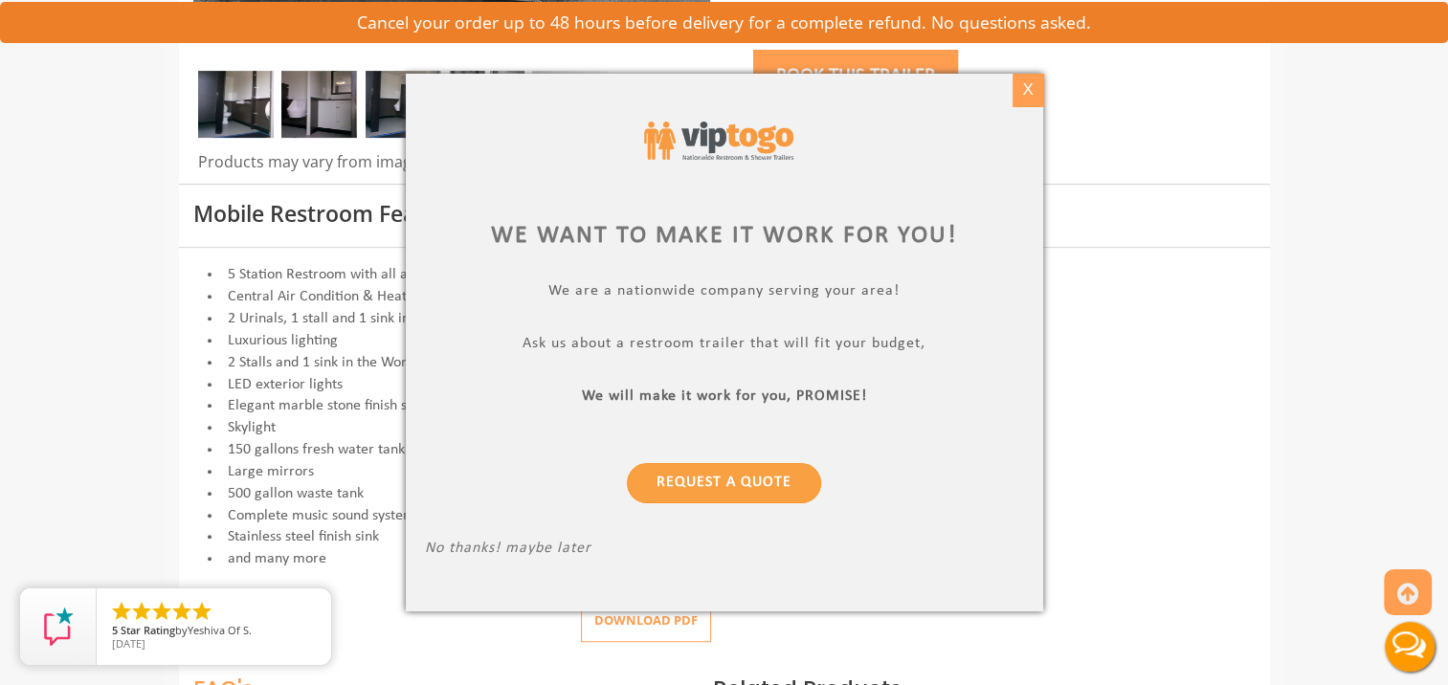
click at [1017, 93] on div "X" at bounding box center [1028, 90] width 30 height 33
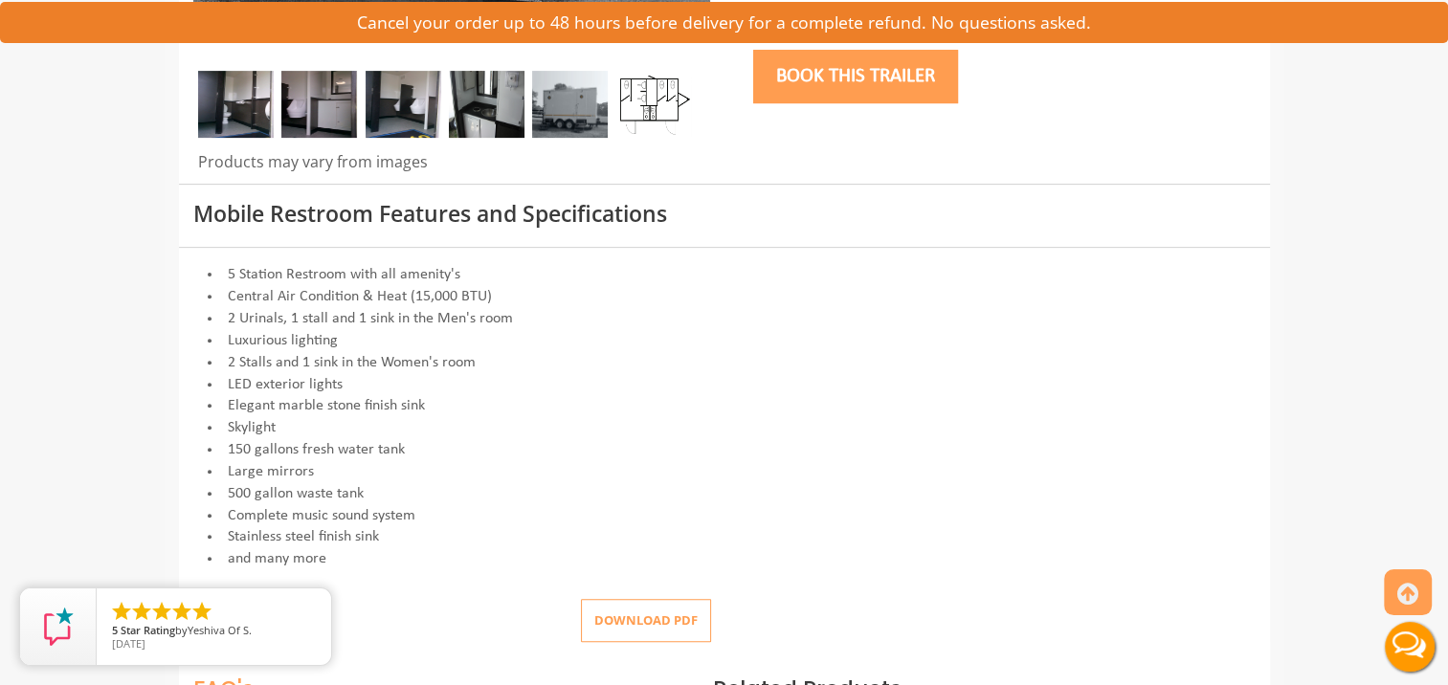
click at [660, 106] on img at bounding box center [654, 104] width 76 height 67
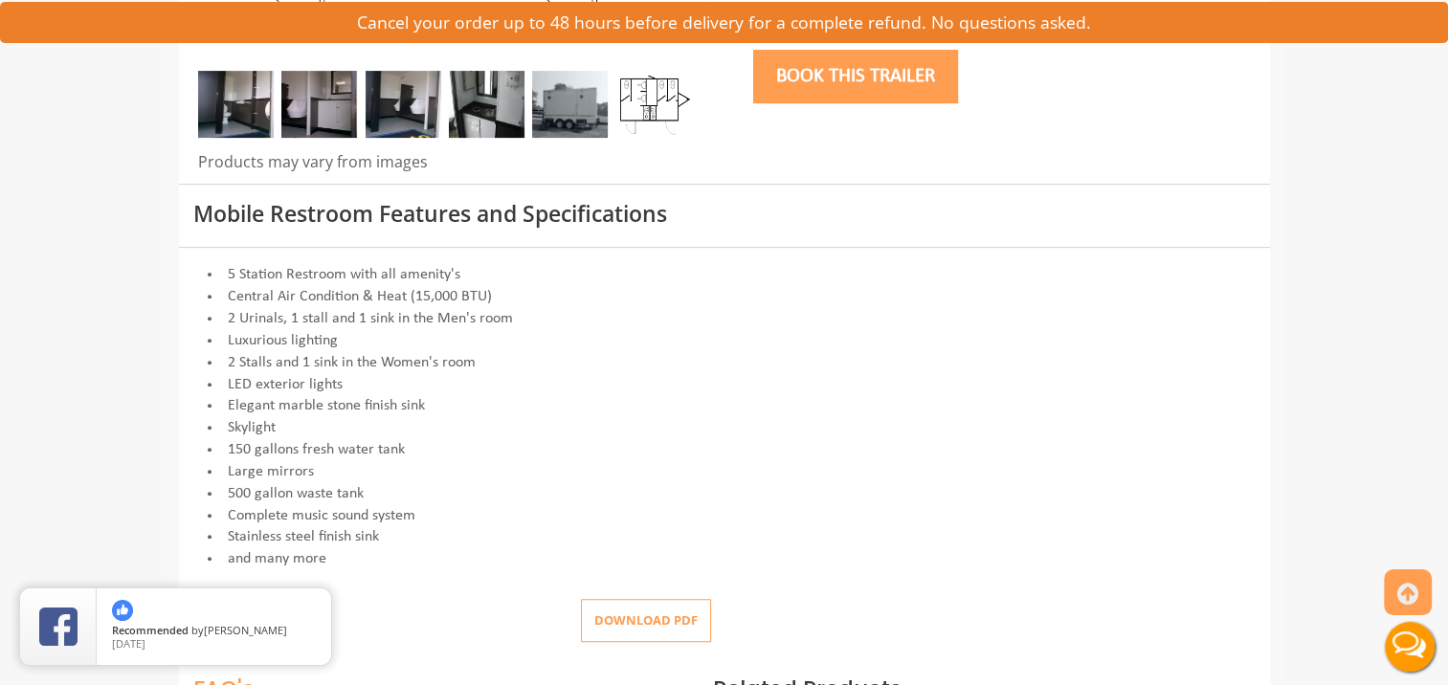
click at [658, 92] on img at bounding box center [654, 104] width 76 height 67
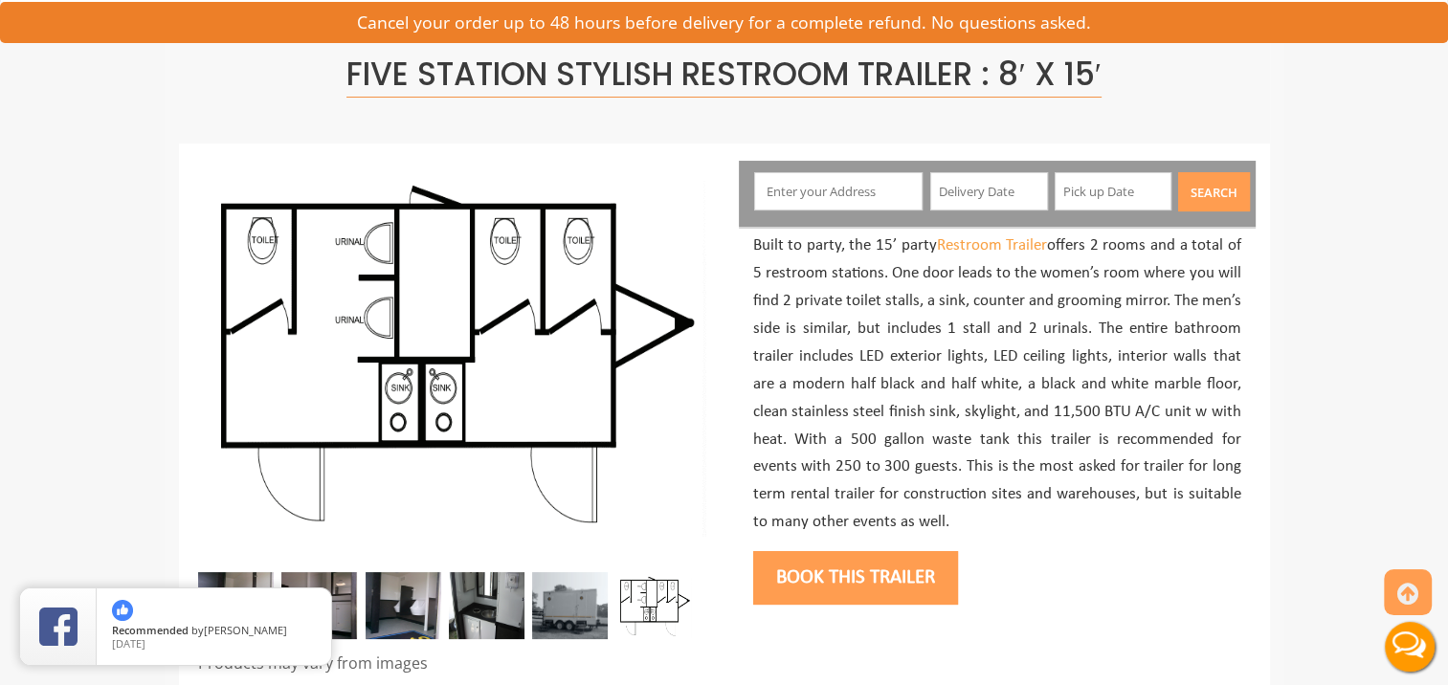
scroll to position [130, 0]
